Goal: Transaction & Acquisition: Download file/media

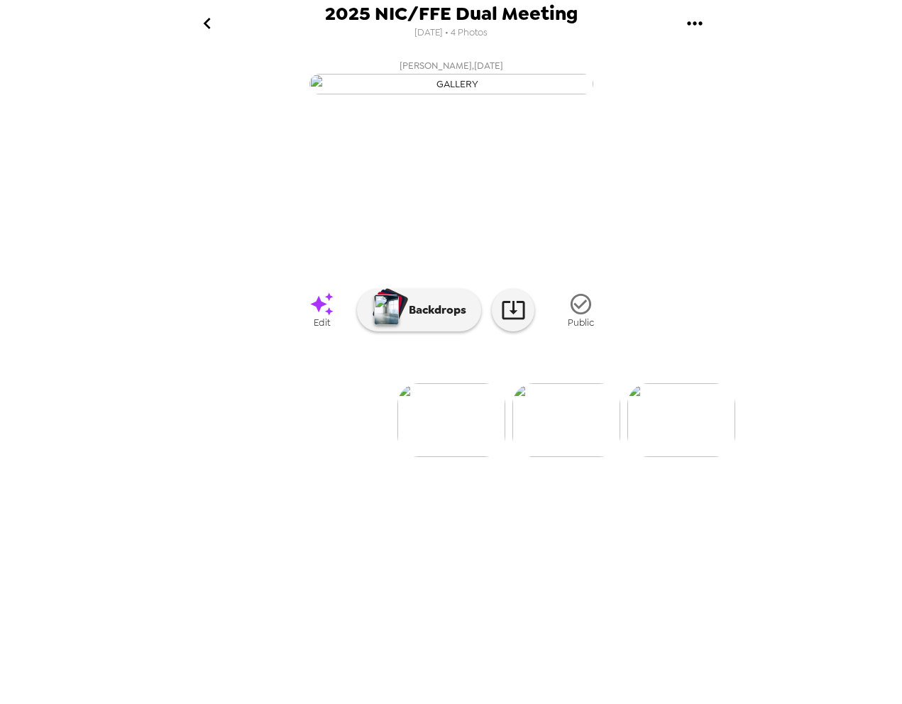
scroll to position [0, 114]
click at [107, 109] on div "2025 NIC/FFE Dual Meeting [DATE] • 4 Photos [PERSON_NAME] , [DATE] [PERSON_NAME…" at bounding box center [451, 352] width 902 height 704
click at [699, 27] on icon "gallery menu" at bounding box center [694, 23] width 23 height 23
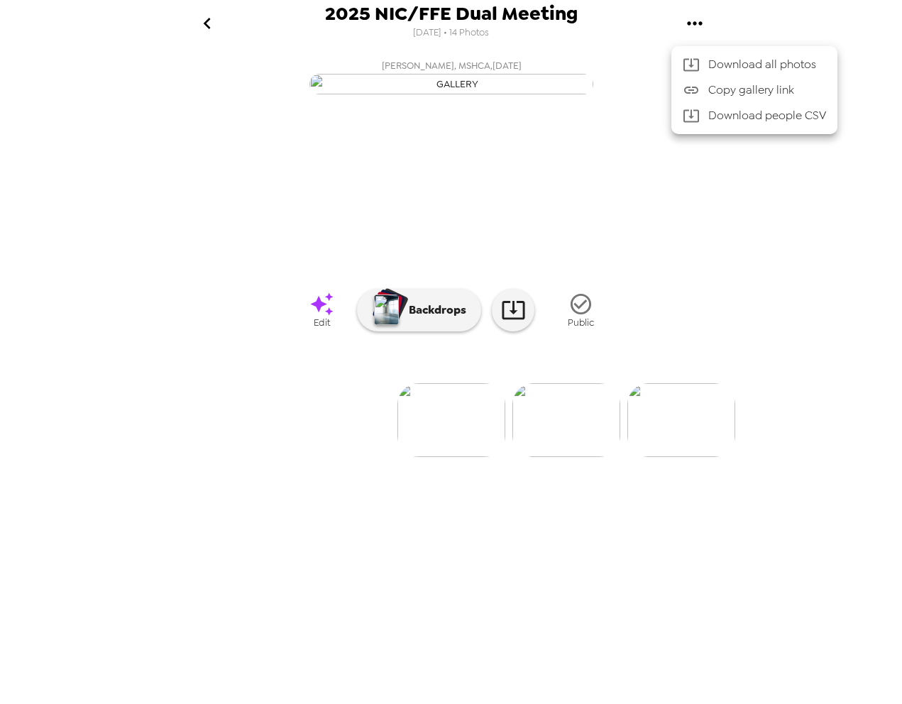
click at [719, 67] on span "Download all photos" at bounding box center [767, 64] width 118 height 17
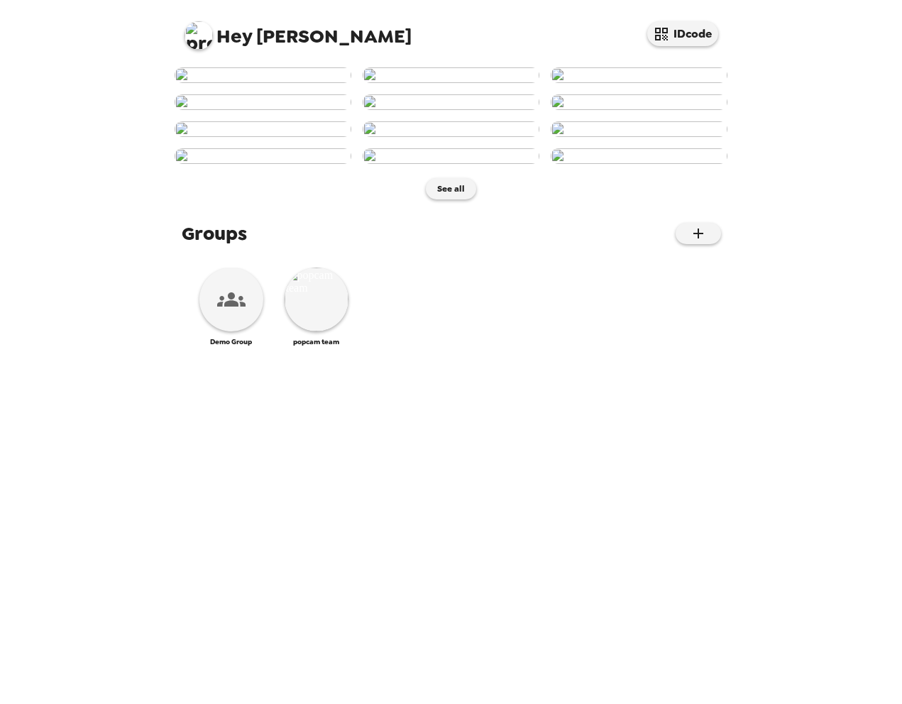
click at [206, 30] on img at bounding box center [198, 35] width 28 height 28
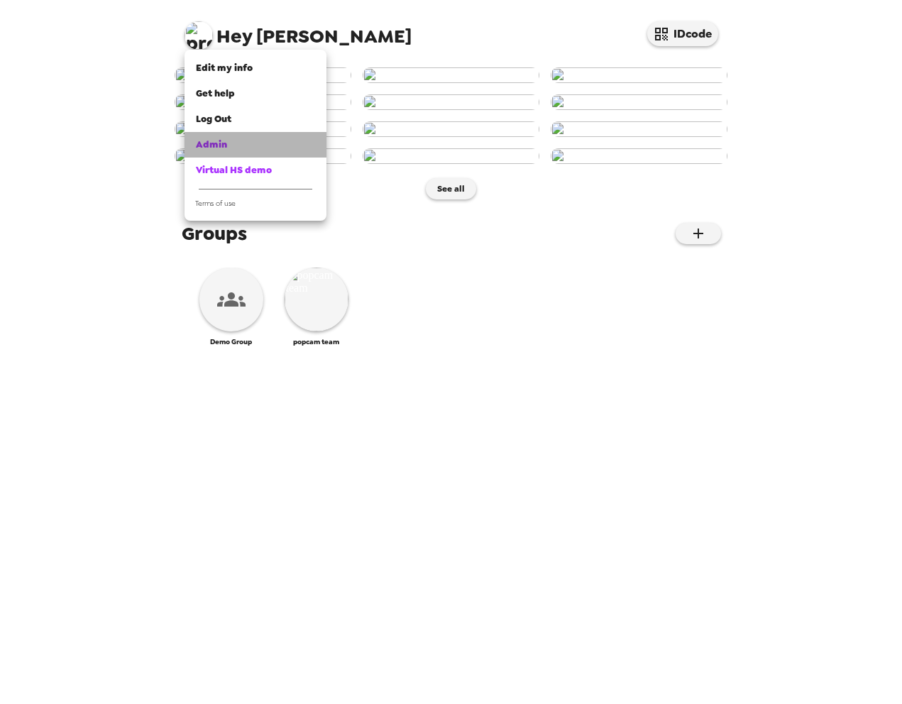
click at [221, 140] on span "Admin" at bounding box center [211, 144] width 31 height 12
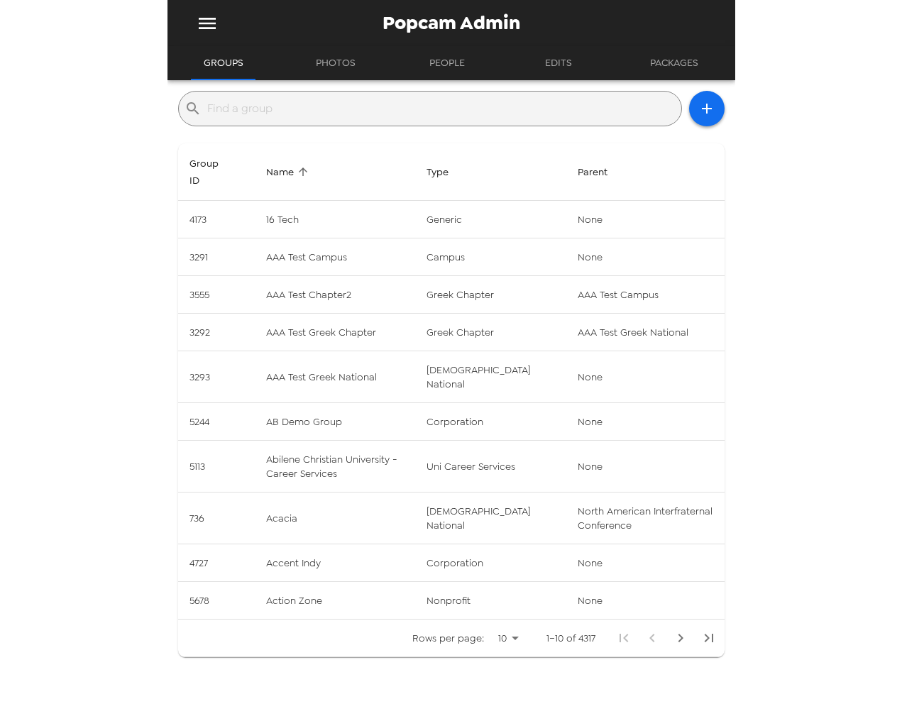
click at [415, 104] on input "text" at bounding box center [441, 108] width 468 height 23
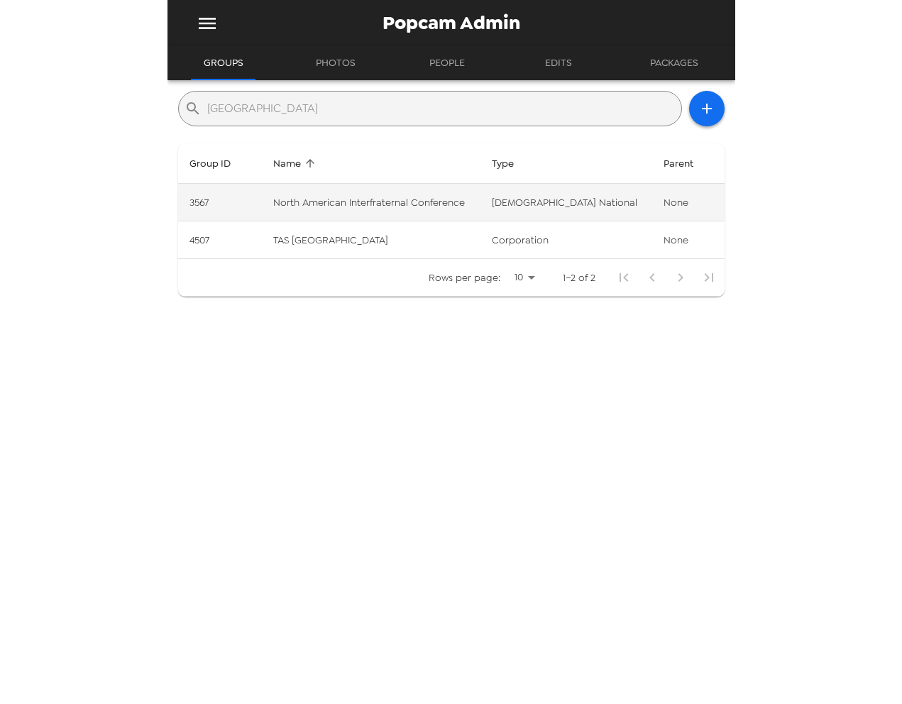
type input "north ameri"
click at [403, 195] on td "North American Interfraternal Conference" at bounding box center [371, 203] width 218 height 38
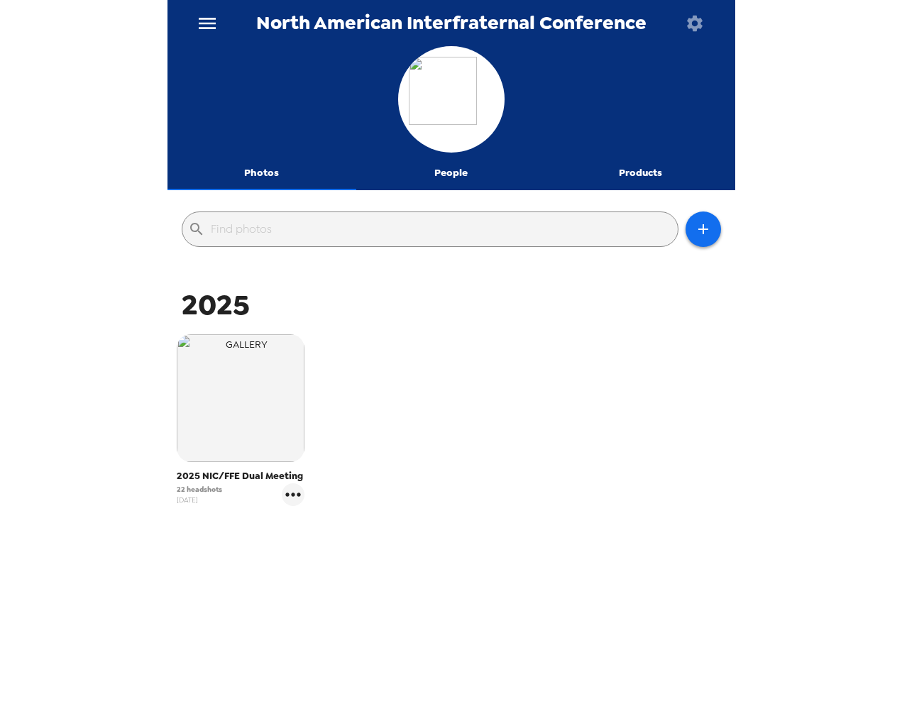
click at [206, 24] on icon "menu" at bounding box center [207, 23] width 23 height 23
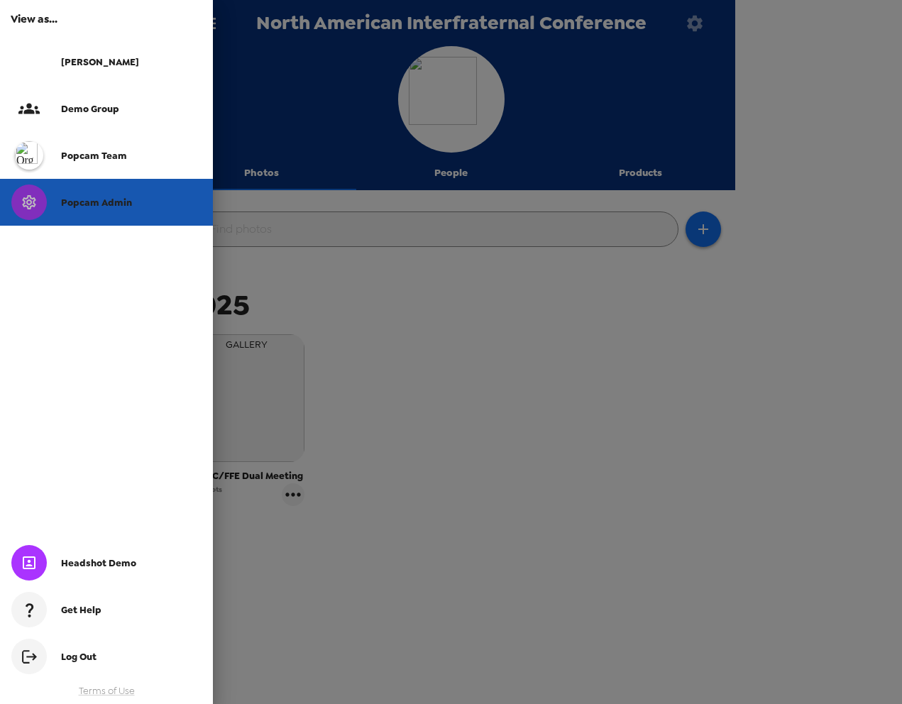
click at [121, 200] on span "Popcam Admin" at bounding box center [96, 202] width 71 height 12
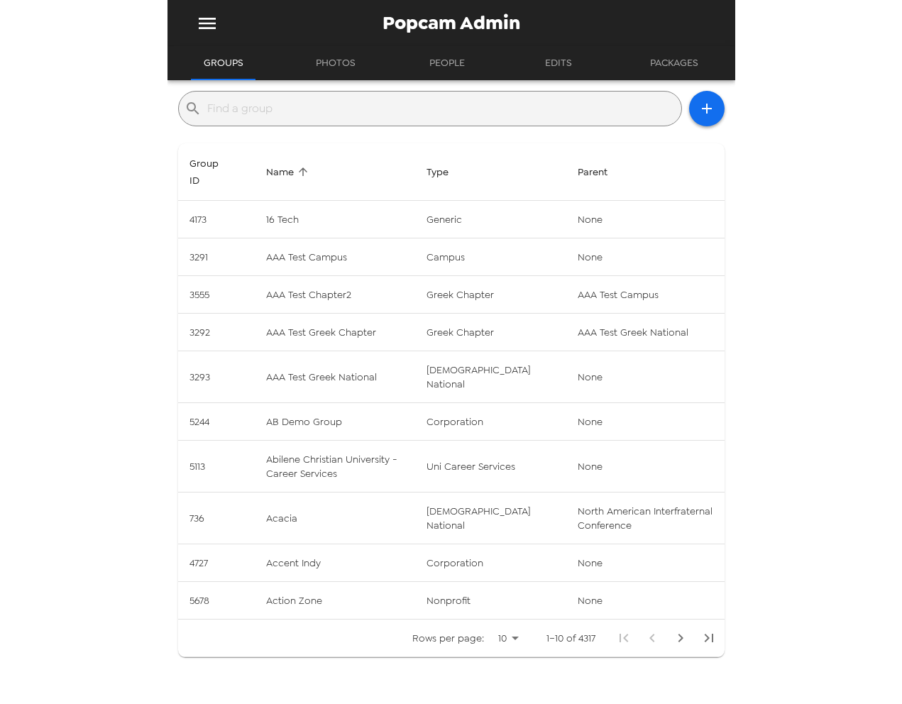
click at [300, 108] on input "text" at bounding box center [441, 108] width 468 height 23
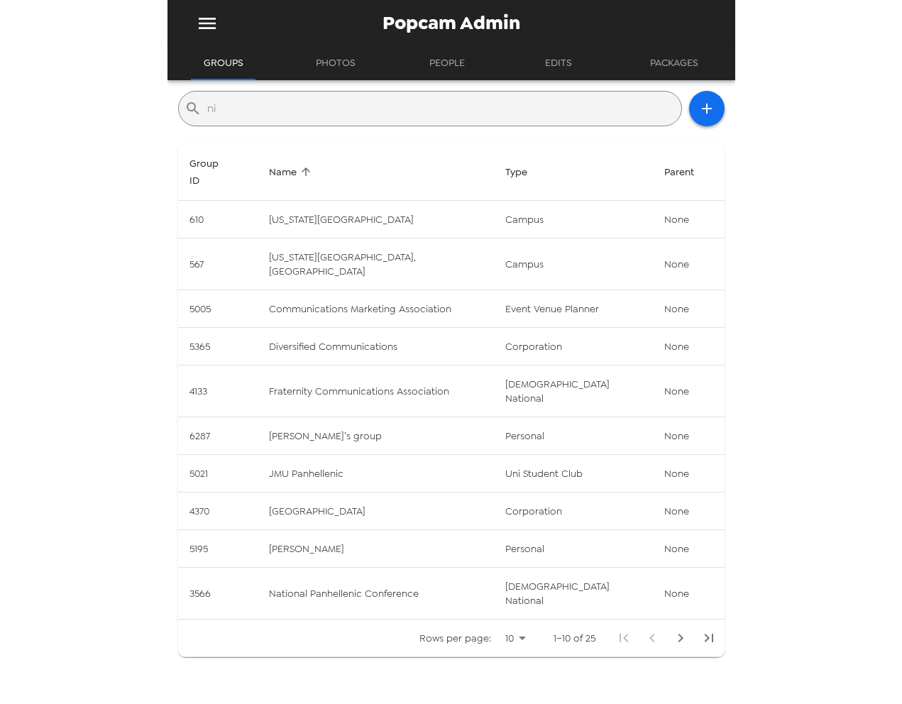
type input "n"
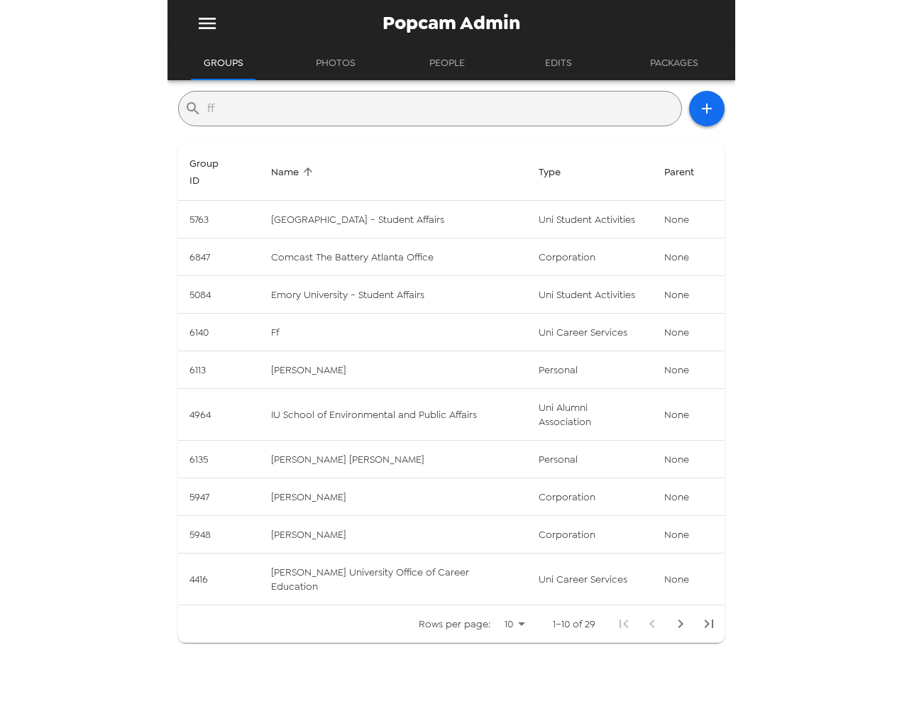
type input "f"
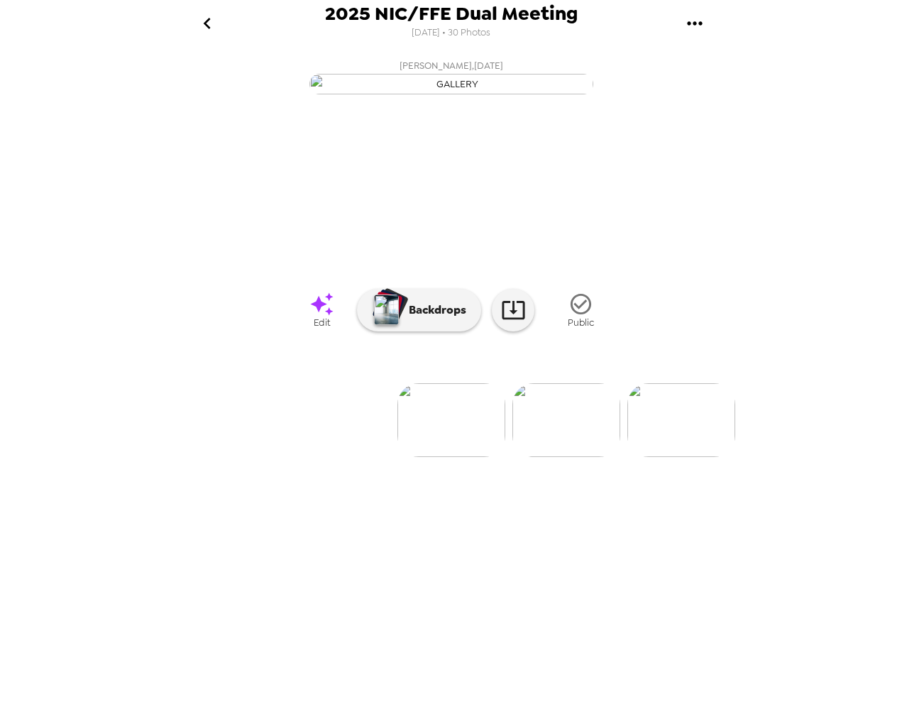
click at [698, 28] on icon "gallery menu" at bounding box center [694, 23] width 23 height 23
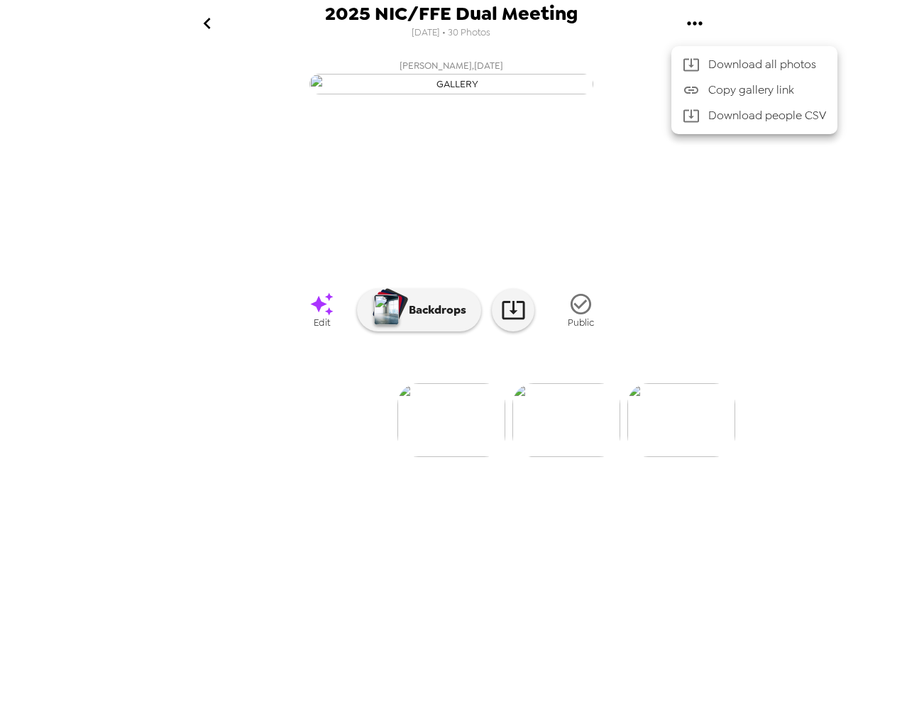
click at [726, 61] on span "Download all photos" at bounding box center [767, 64] width 118 height 17
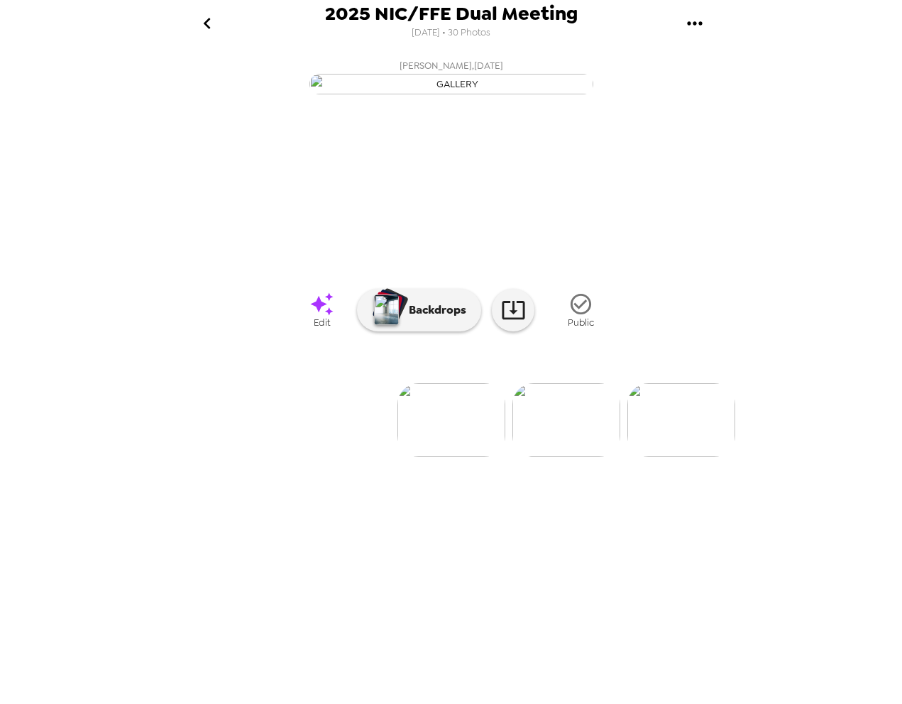
click at [761, 121] on div "2025 NIC/FFE Dual Meeting 7/7/2025 • 30 Photos Marshall Solem , 08-25-2025 Mars…" at bounding box center [451, 352] width 902 height 704
click at [697, 30] on icon "gallery menu" at bounding box center [694, 23] width 23 height 23
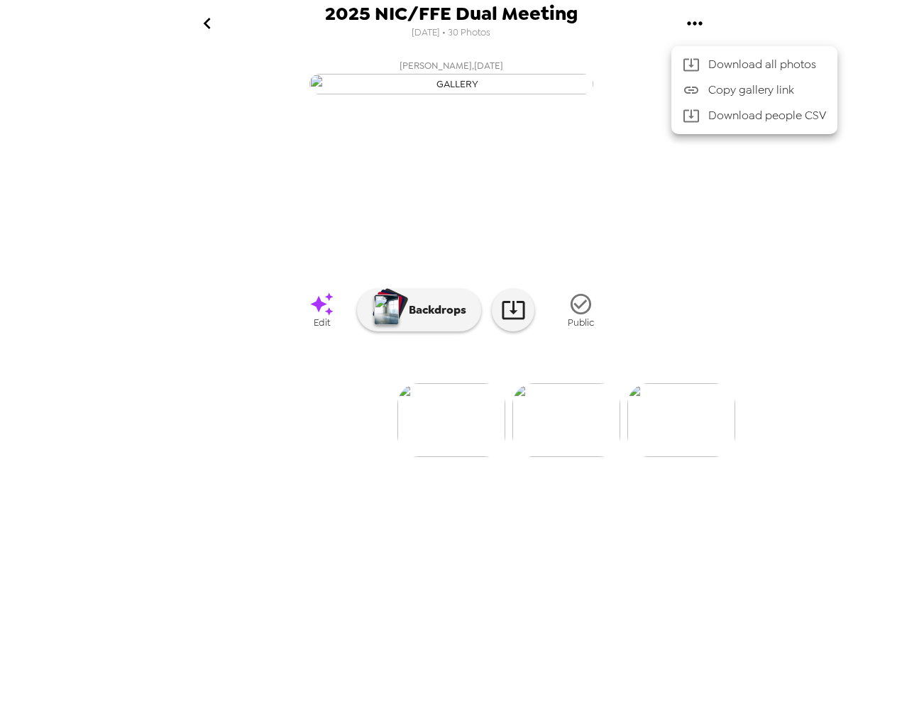
click at [738, 62] on span "Download all photos" at bounding box center [767, 64] width 118 height 17
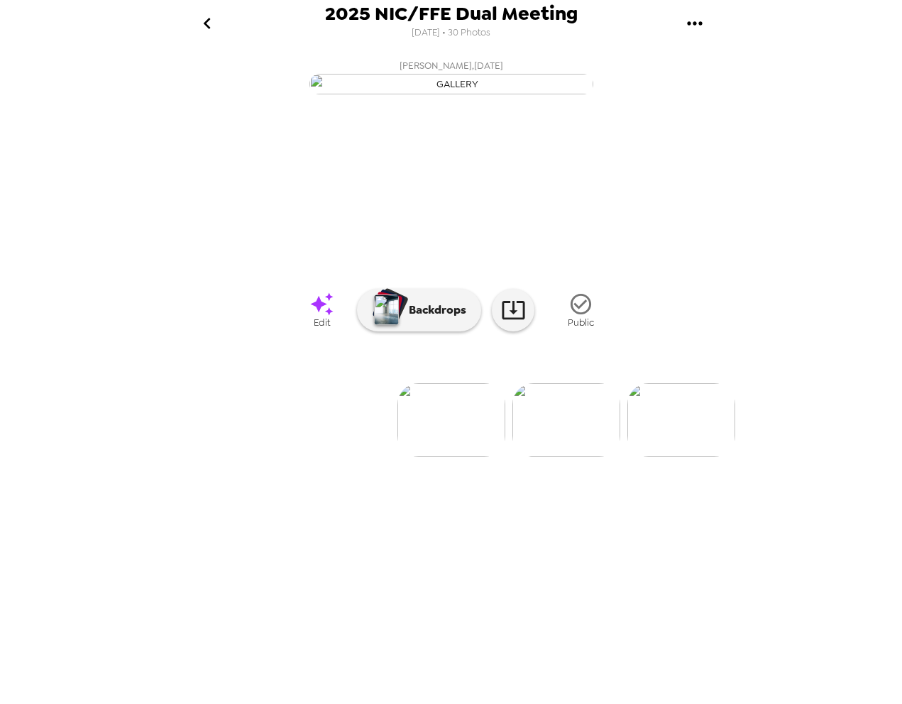
click at [826, 45] on div "2025 NIC/FFE Dual Meeting [DATE] • 30 Photos [PERSON_NAME] , [DATE] [PERSON_NAM…" at bounding box center [451, 352] width 902 height 704
